Goal: Transaction & Acquisition: Purchase product/service

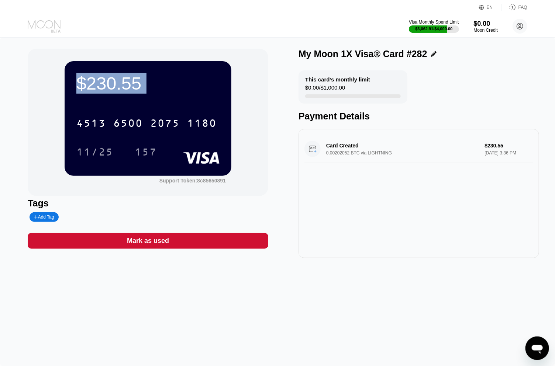
click at [45, 26] on icon at bounding box center [45, 26] width 34 height 13
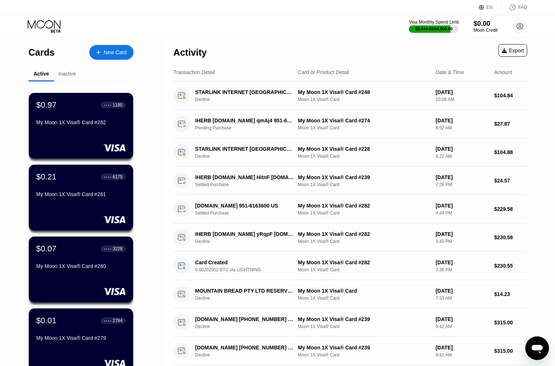
click at [111, 51] on div "New Card" at bounding box center [115, 52] width 23 height 6
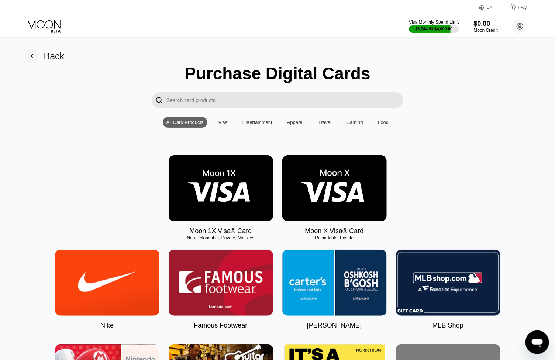
click at [223, 175] on img at bounding box center [221, 188] width 104 height 66
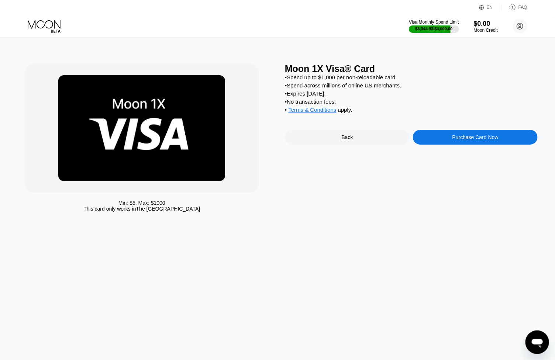
click at [470, 140] on div "Purchase Card Now" at bounding box center [475, 137] width 46 height 6
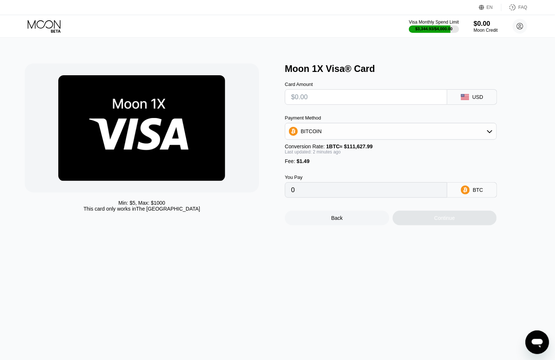
click at [304, 97] on input "text" at bounding box center [366, 97] width 150 height 15
type input "$1"
type input "0.00002231"
type input "$15"
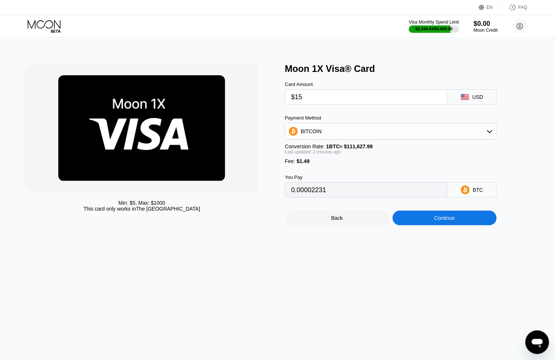
type input "0.00014773"
type input "$154"
type input "0.00139294"
type input "$154.1"
type input "0.00139383"
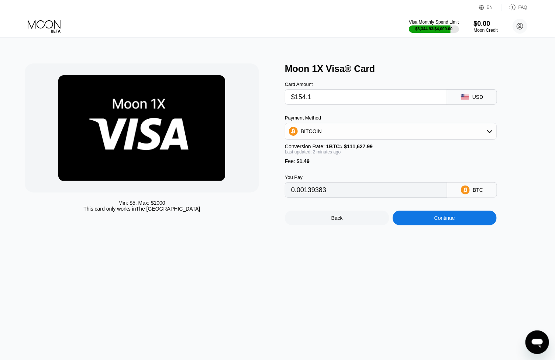
type input "$154.11"
type input "0.00139392"
type input "$154.11"
click at [425, 225] on div "Continue" at bounding box center [445, 218] width 104 height 15
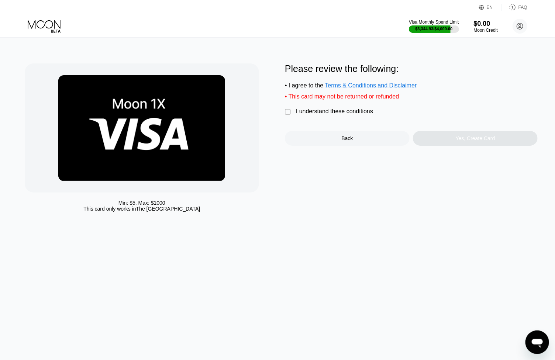
click at [332, 115] on div "I understand these conditions" at bounding box center [334, 111] width 77 height 7
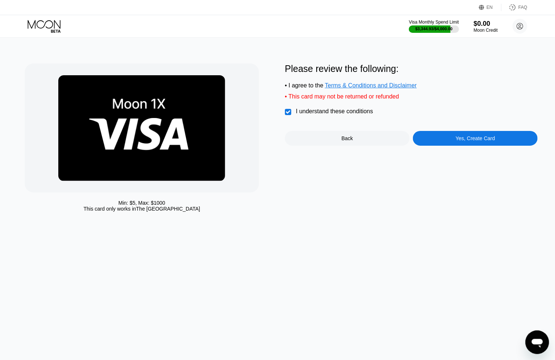
click at [457, 152] on div "Please review the following: • I agree to the Terms & Conditions and Disclaimer…" at bounding box center [411, 139] width 253 height 152
click at [479, 141] on div "Yes, Create Card" at bounding box center [475, 138] width 39 height 6
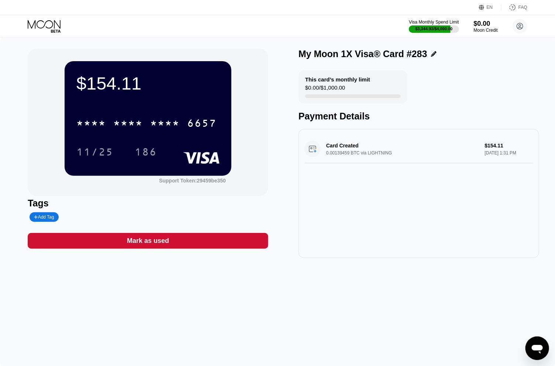
click at [108, 85] on div "$154.11" at bounding box center [147, 83] width 143 height 21
copy div "$154.11"
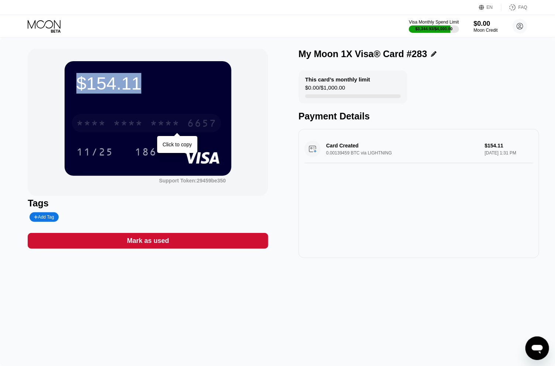
click at [139, 123] on div "* * * *" at bounding box center [128, 124] width 30 height 12
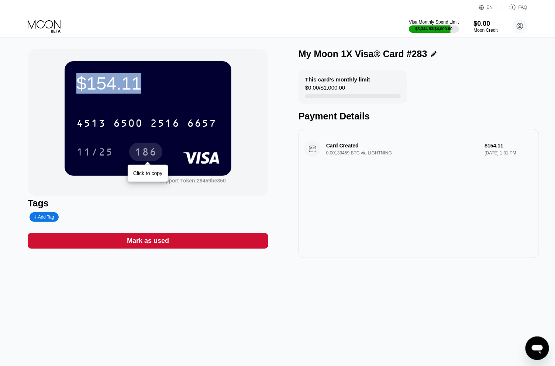
click at [154, 155] on div "186" at bounding box center [146, 153] width 22 height 12
